Goal: Navigation & Orientation: Find specific page/section

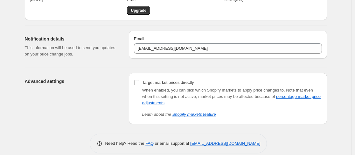
scroll to position [47, 0]
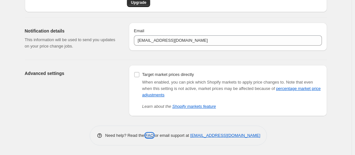
click at [154, 136] on link "FAQ" at bounding box center [149, 135] width 8 height 5
